Goal: Obtain resource: Obtain resource

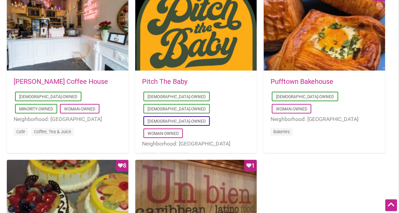
scroll to position [548, 0]
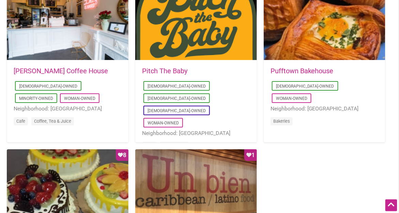
click at [309, 70] on link "Pufftown Bakehouse" at bounding box center [302, 71] width 63 height 8
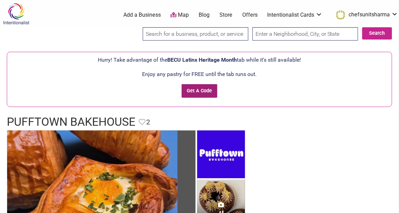
click at [200, 88] on input "Get A Code" at bounding box center [200, 91] width 36 height 14
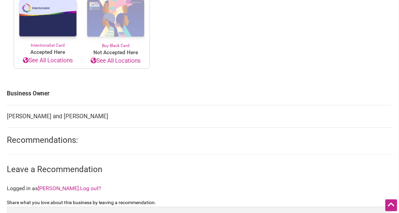
scroll to position [545, 0]
